Goal: Information Seeking & Learning: Learn about a topic

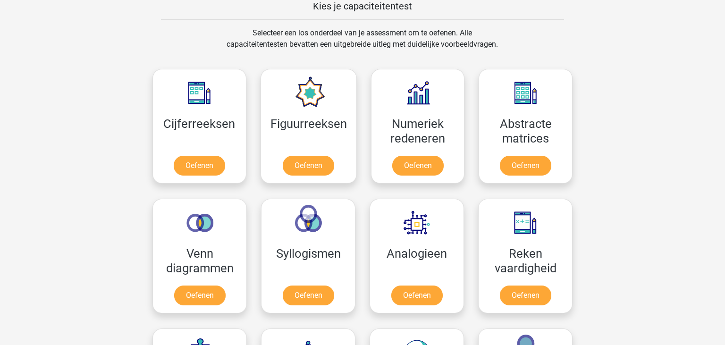
scroll to position [398, 0]
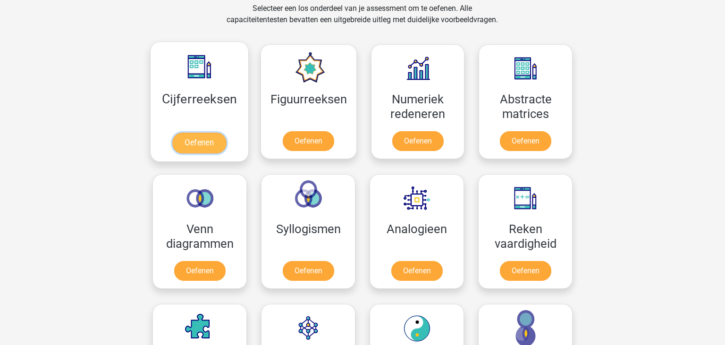
click at [222, 133] on link "Oefenen" at bounding box center [199, 143] width 54 height 21
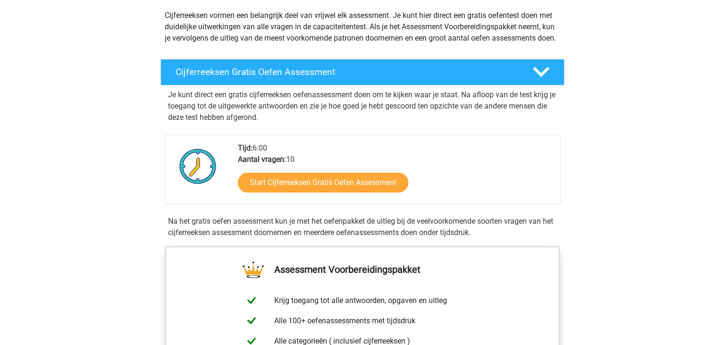
scroll to position [100, 0]
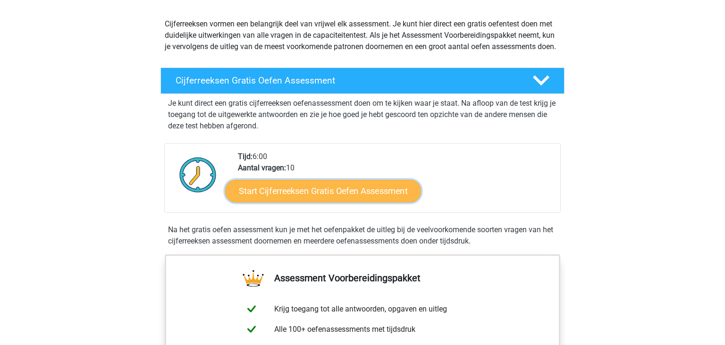
click at [347, 202] on link "Start Cijferreeksen Gratis Oefen Assessment" at bounding box center [323, 190] width 196 height 23
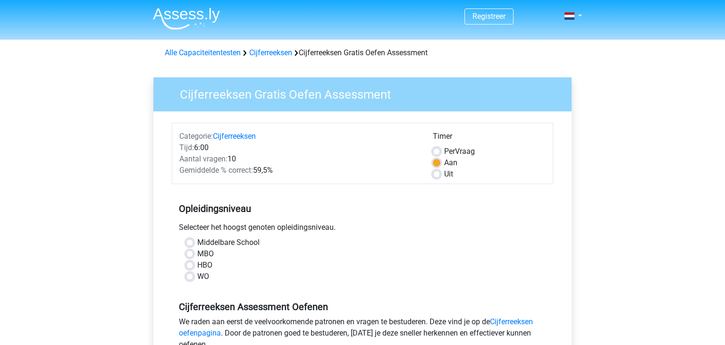
click at [197, 239] on label "Middelbare School" at bounding box center [228, 242] width 62 height 11
click at [193, 239] on input "Middelbare School" at bounding box center [190, 241] width 8 height 9
radio input "true"
click at [186, 248] on input "MBO" at bounding box center [190, 252] width 8 height 9
radio input "true"
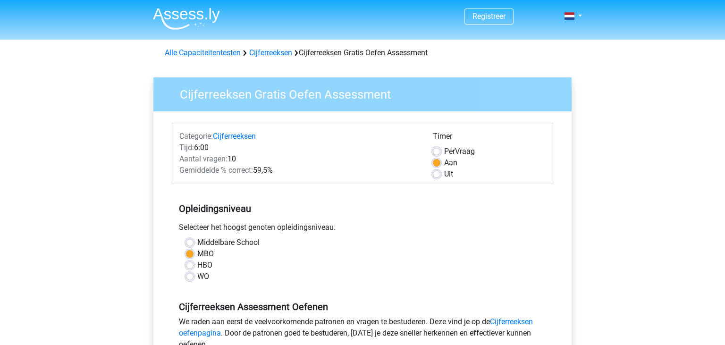
click at [444, 151] on label "Per Vraag" at bounding box center [459, 151] width 31 height 11
click at [435, 151] on input "Per Vraag" at bounding box center [437, 150] width 8 height 9
radio input "true"
click at [444, 161] on label "Aan" at bounding box center [450, 162] width 13 height 11
click at [436, 161] on input "Aan" at bounding box center [437, 161] width 8 height 9
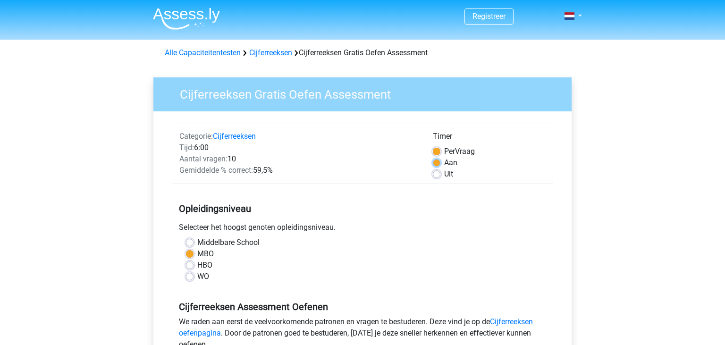
radio input "true"
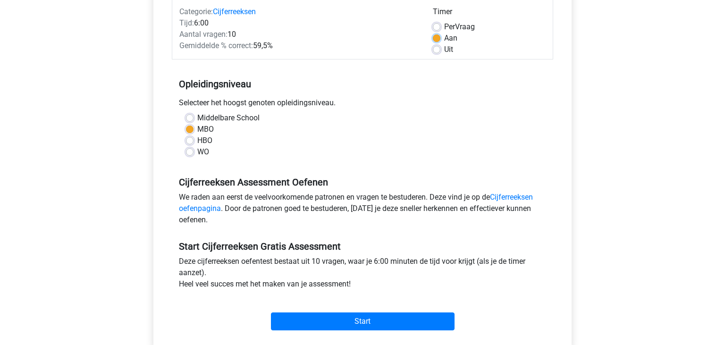
scroll to position [149, 0]
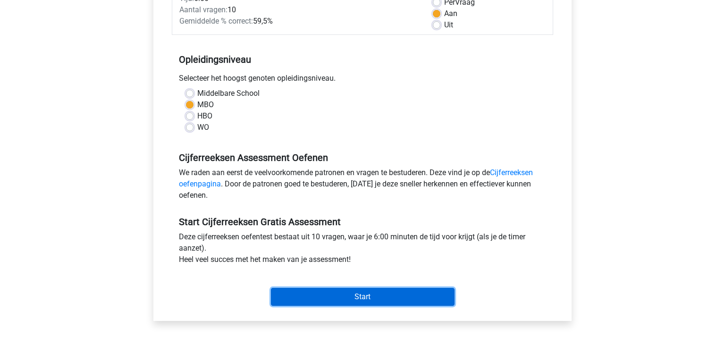
click at [337, 302] on input "Start" at bounding box center [363, 297] width 184 height 18
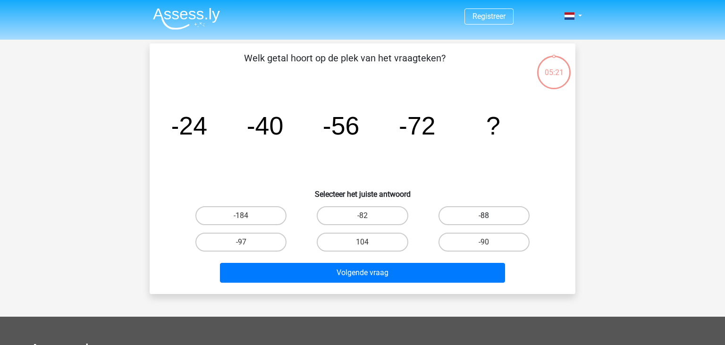
click at [499, 213] on label "-88" at bounding box center [483, 215] width 91 height 19
click at [490, 216] on input "-88" at bounding box center [487, 219] width 6 height 6
radio input "true"
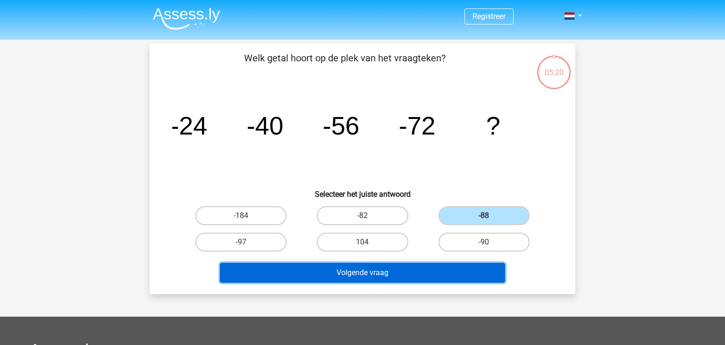
click at [422, 276] on button "Volgende vraag" at bounding box center [363, 273] width 286 height 20
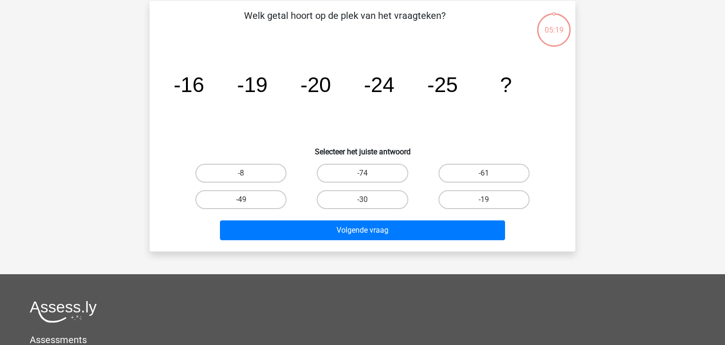
scroll to position [43, 0]
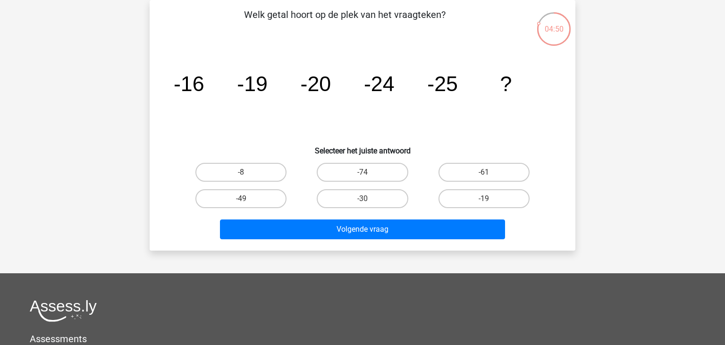
click at [368, 199] on input "-30" at bounding box center [365, 202] width 6 height 6
radio input "true"
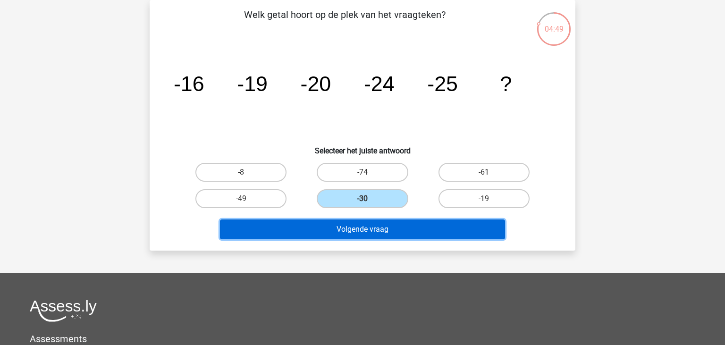
click at [377, 228] on button "Volgende vraag" at bounding box center [363, 229] width 286 height 20
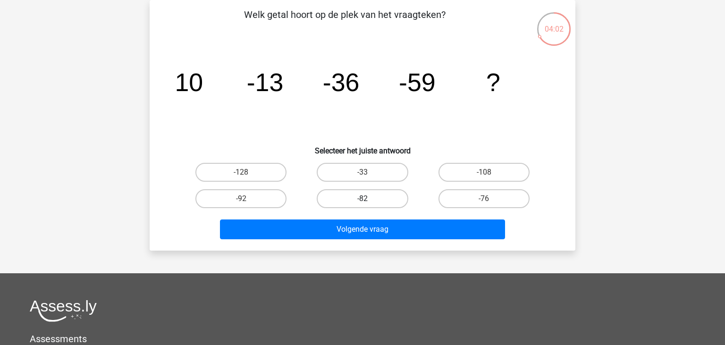
click at [382, 197] on label "-82" at bounding box center [362, 198] width 91 height 19
click at [369, 199] on input "-82" at bounding box center [365, 202] width 6 height 6
radio input "true"
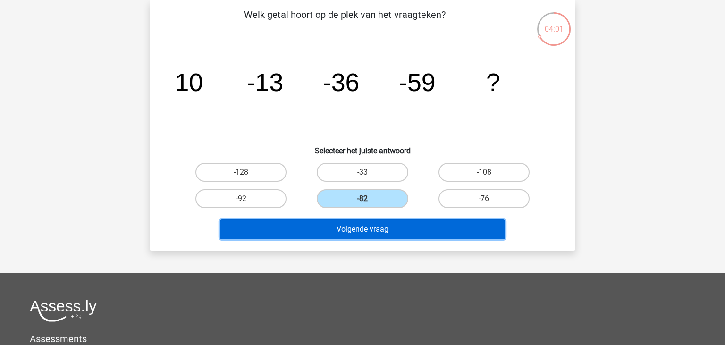
click at [382, 226] on button "Volgende vraag" at bounding box center [363, 229] width 286 height 20
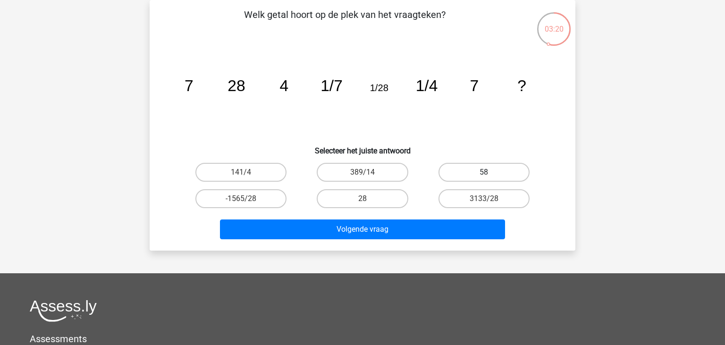
click at [465, 167] on label "58" at bounding box center [483, 172] width 91 height 19
click at [484, 172] on input "58" at bounding box center [487, 175] width 6 height 6
radio input "true"
click at [381, 203] on label "28" at bounding box center [362, 198] width 91 height 19
click at [369, 203] on input "28" at bounding box center [365, 202] width 6 height 6
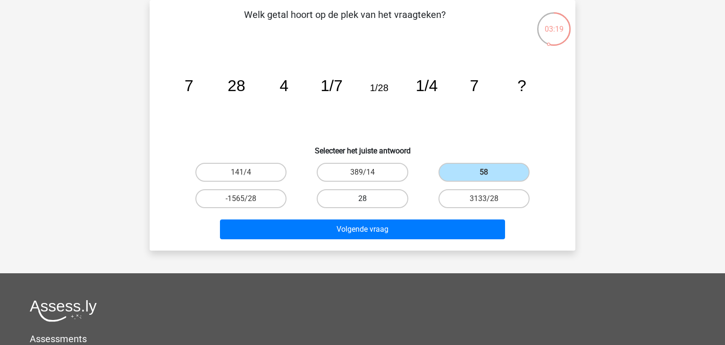
radio input "true"
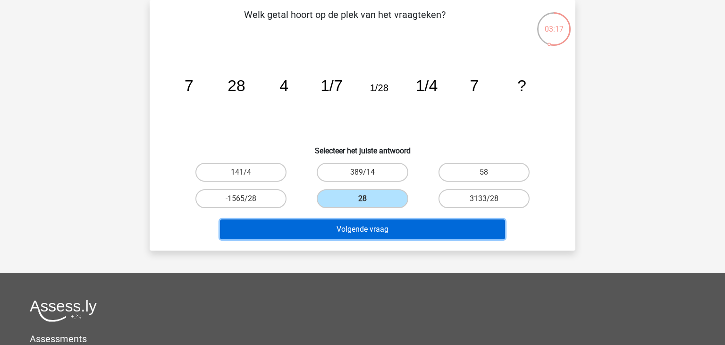
click at [439, 224] on button "Volgende vraag" at bounding box center [363, 229] width 286 height 20
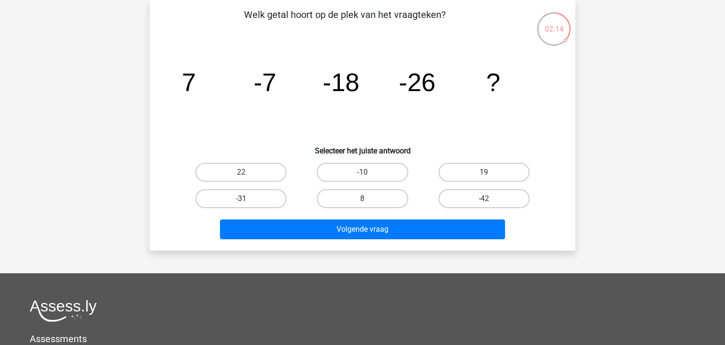
click at [252, 194] on label "-31" at bounding box center [240, 198] width 91 height 19
click at [247, 199] on input "-31" at bounding box center [244, 202] width 6 height 6
radio input "true"
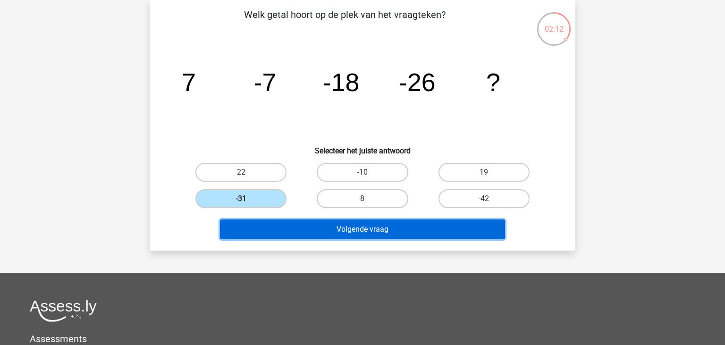
click at [472, 235] on button "Volgende vraag" at bounding box center [363, 229] width 286 height 20
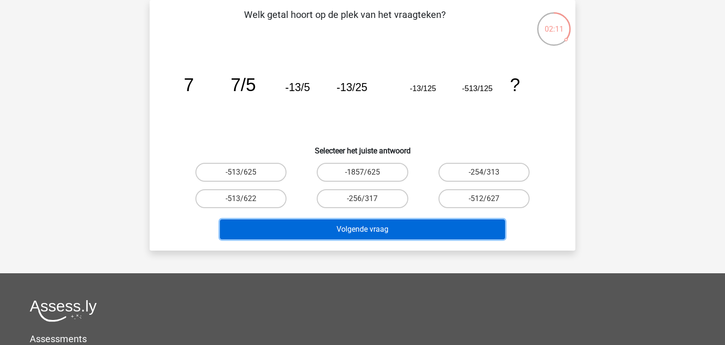
click at [472, 235] on button "Volgende vraag" at bounding box center [363, 229] width 286 height 20
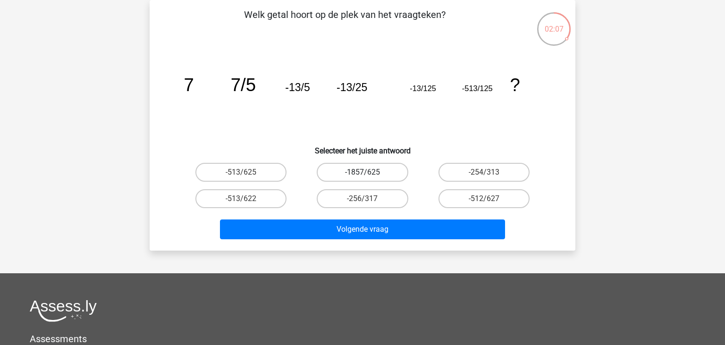
click at [383, 177] on label "-1857/625" at bounding box center [362, 172] width 91 height 19
click at [369, 177] on input "-1857/625" at bounding box center [365, 175] width 6 height 6
radio input "true"
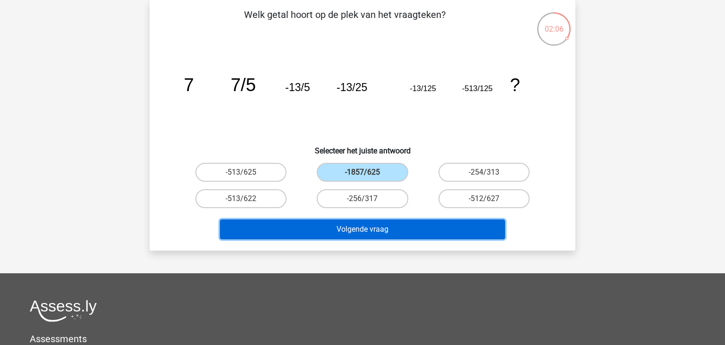
click at [385, 231] on button "Volgende vraag" at bounding box center [363, 229] width 286 height 20
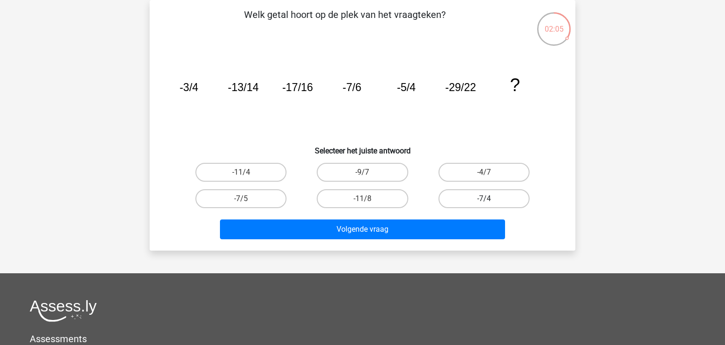
click at [474, 207] on label "-7/4" at bounding box center [483, 198] width 91 height 19
click at [484, 205] on input "-7/4" at bounding box center [487, 202] width 6 height 6
radio input "true"
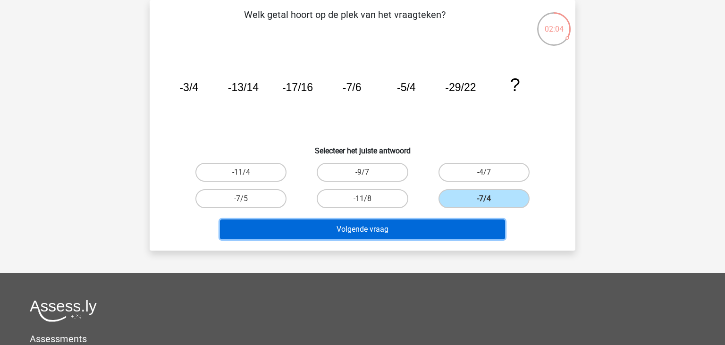
click at [454, 227] on button "Volgende vraag" at bounding box center [363, 229] width 286 height 20
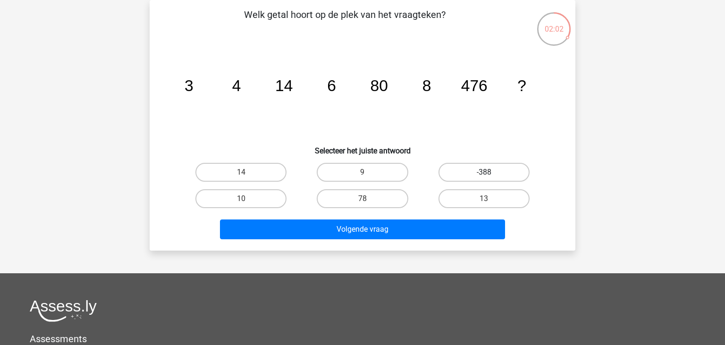
click at [505, 171] on label "-388" at bounding box center [483, 172] width 91 height 19
click at [490, 172] on input "-388" at bounding box center [487, 175] width 6 height 6
radio input "true"
click at [339, 204] on label "78" at bounding box center [362, 198] width 91 height 19
click at [362, 204] on input "78" at bounding box center [365, 202] width 6 height 6
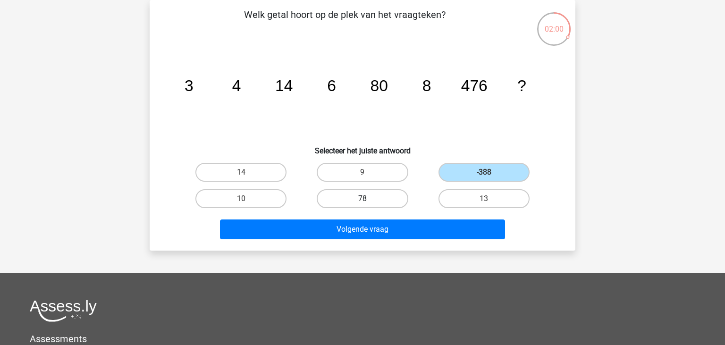
radio input "true"
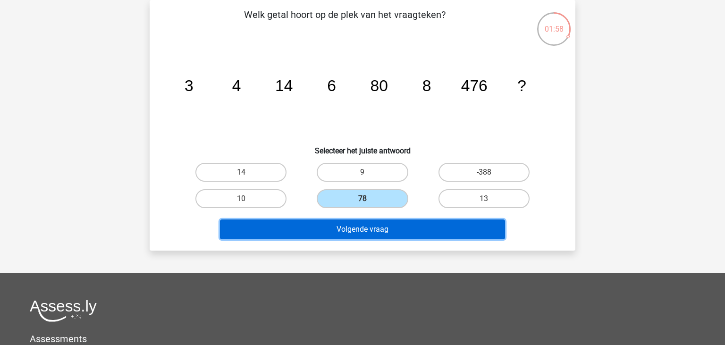
click at [369, 232] on button "Volgende vraag" at bounding box center [363, 229] width 286 height 20
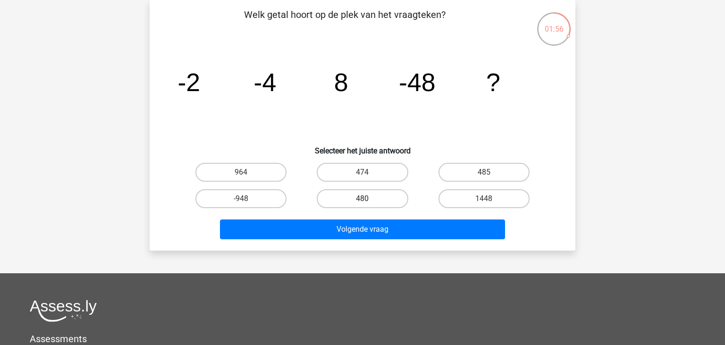
click at [382, 197] on label "480" at bounding box center [362, 198] width 91 height 19
click at [369, 199] on input "480" at bounding box center [365, 202] width 6 height 6
radio input "true"
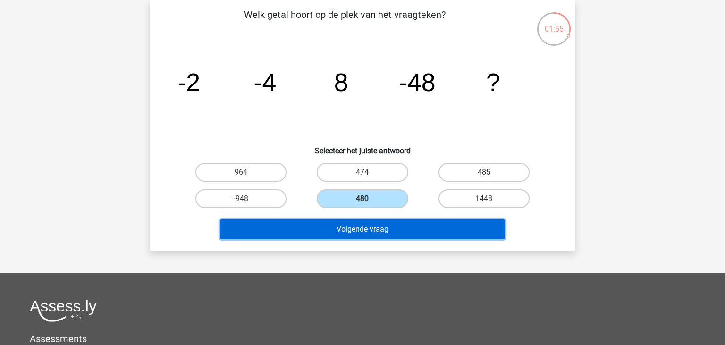
click at [403, 228] on button "Volgende vraag" at bounding box center [363, 229] width 286 height 20
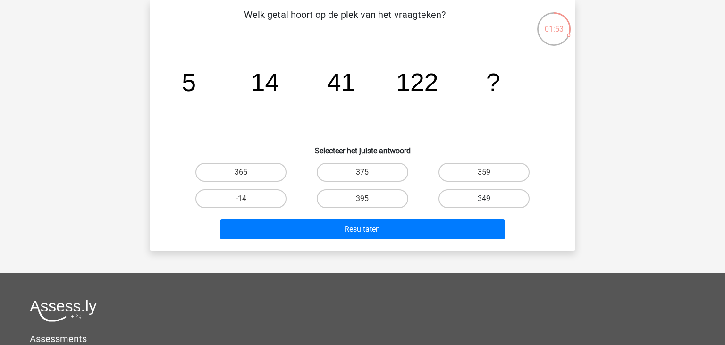
click at [507, 194] on label "349" at bounding box center [483, 198] width 91 height 19
click at [490, 199] on input "349" at bounding box center [487, 202] width 6 height 6
radio input "true"
click at [475, 219] on div "Resultaten" at bounding box center [363, 227] width 396 height 31
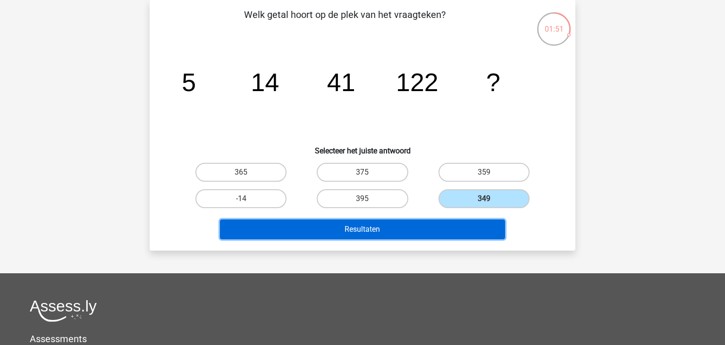
click at [471, 229] on button "Resultaten" at bounding box center [363, 229] width 286 height 20
